Goal: Communication & Community: Ask a question

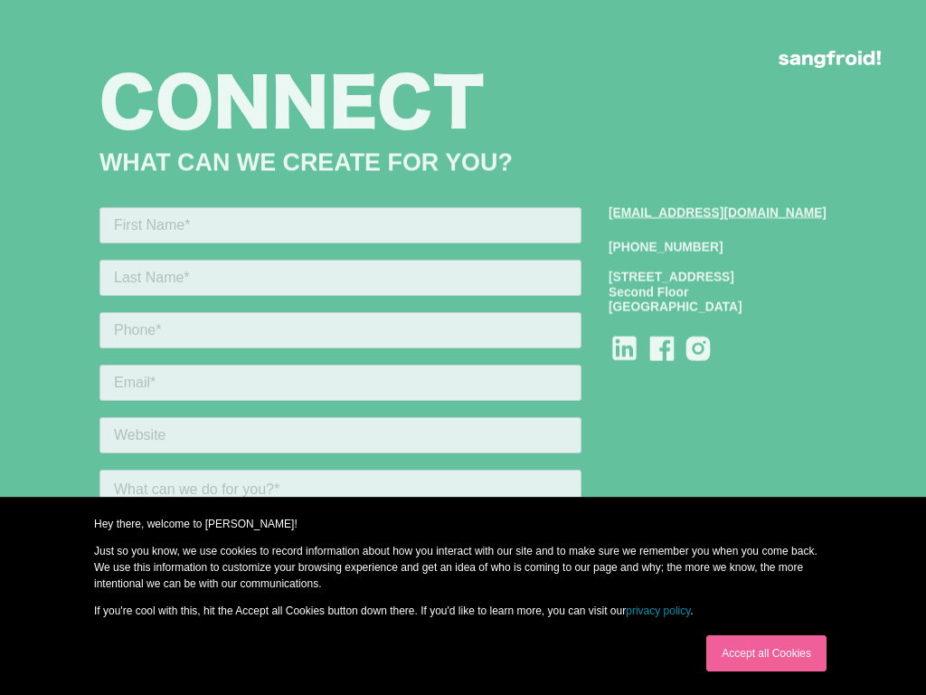
scroll to position [2197, 0]
click at [766, 653] on link "Accept all Cookies" at bounding box center [766, 653] width 120 height 36
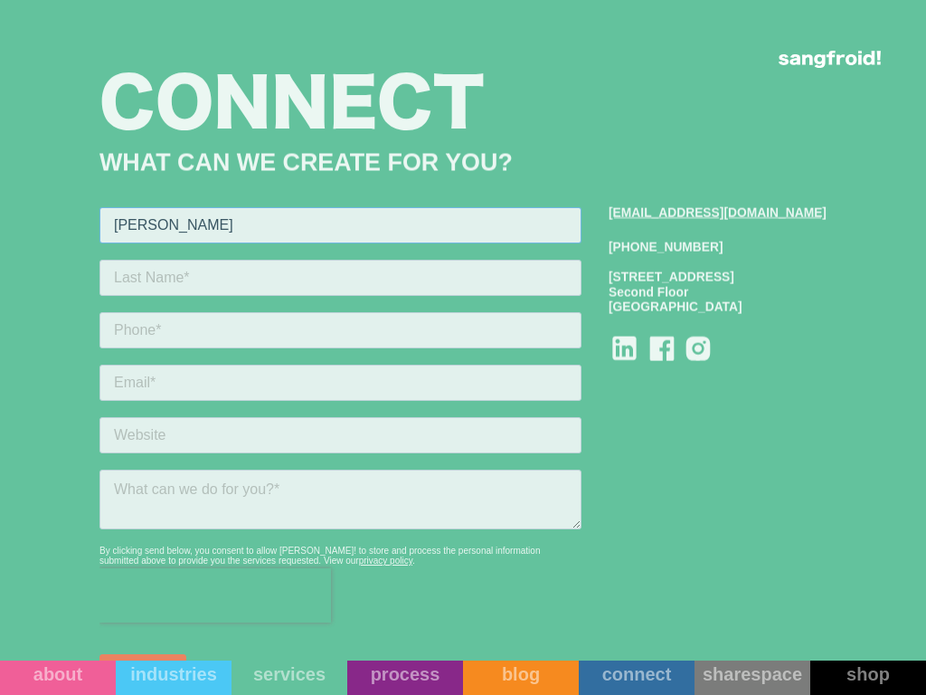
type input "[PERSON_NAME]"
type input "9093130741"
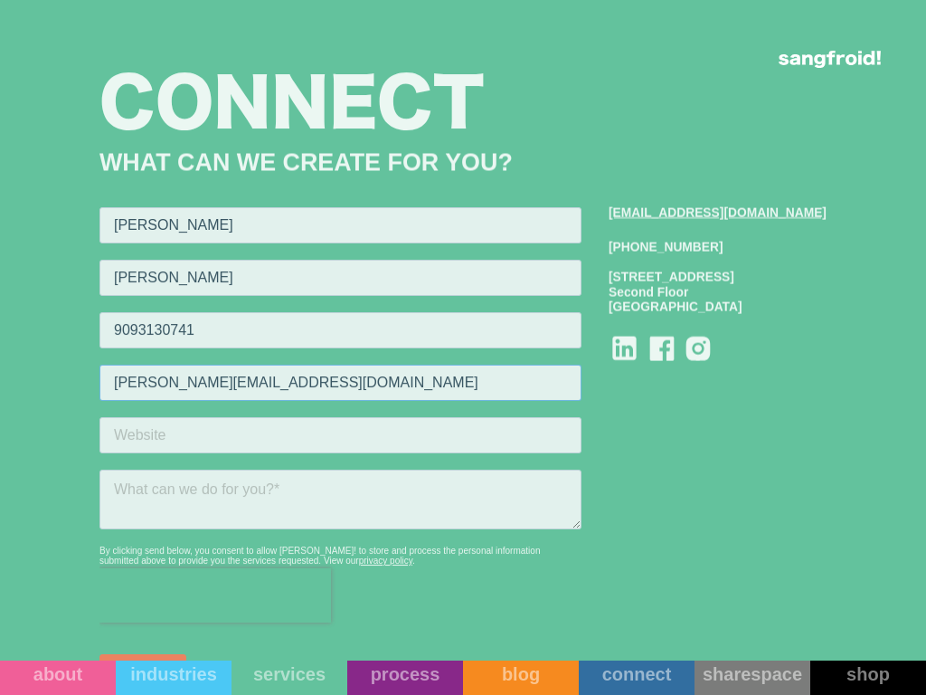
type input "[PERSON_NAME][EMAIL_ADDRESS][DOMAIN_NAME]"
type input "Trusted Support Team"
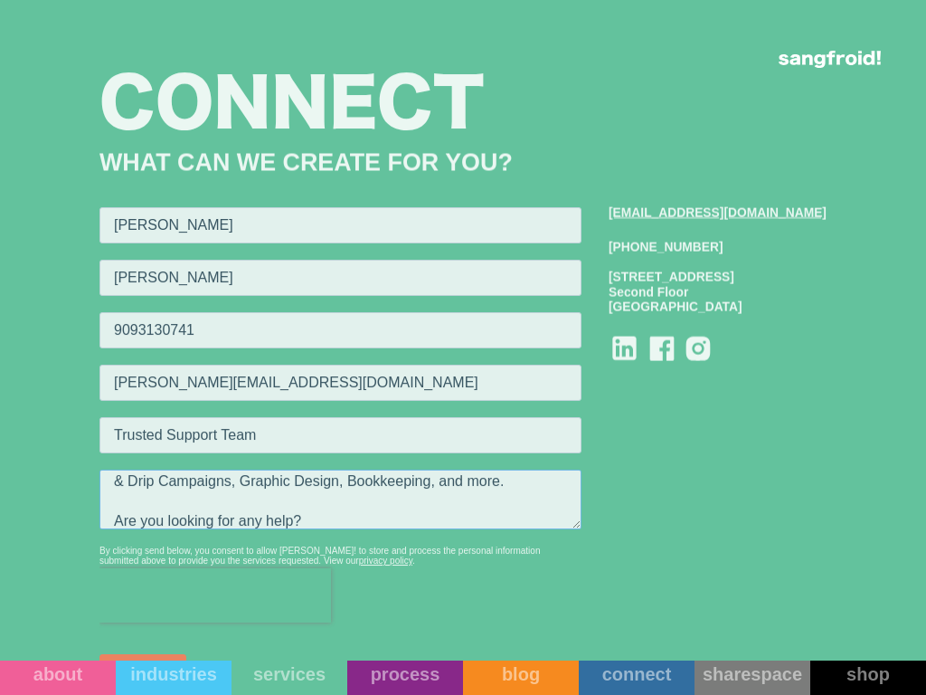
type textarea "Hi there, I tried emailing you, but it bounced for some reason... so I’m reachi…"
click at [143, 670] on div "industries" at bounding box center [174, 674] width 116 height 22
